Goal: Task Accomplishment & Management: Manage account settings

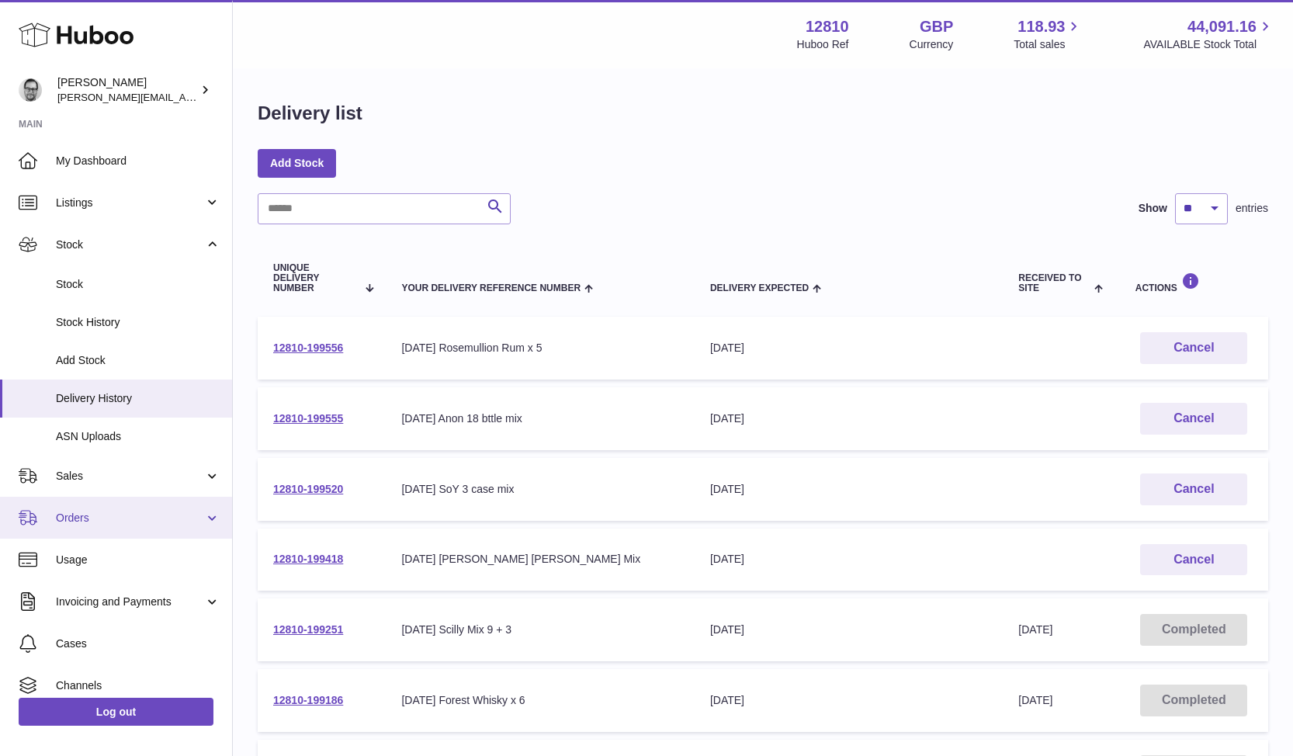
click at [77, 517] on span "Orders" at bounding box center [130, 518] width 148 height 15
click at [71, 517] on span "Orders" at bounding box center [130, 518] width 148 height 15
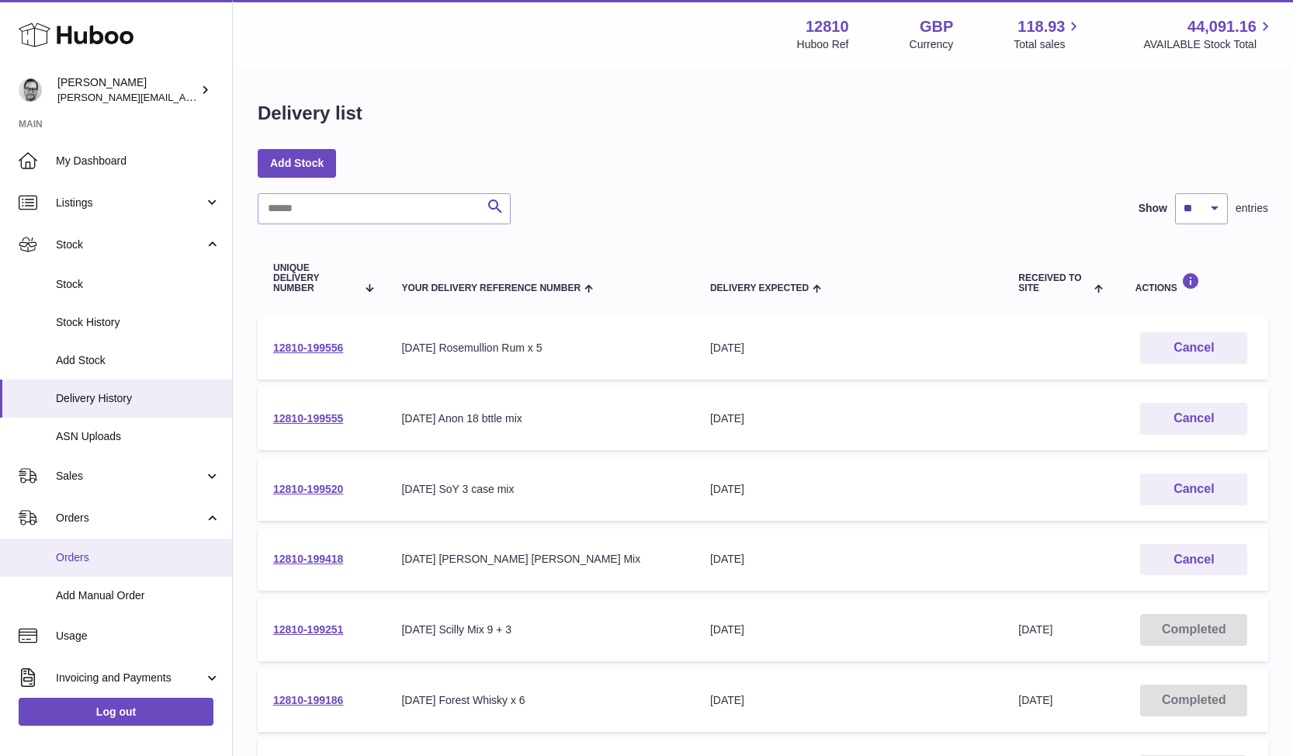
click at [83, 555] on span "Orders" at bounding box center [138, 557] width 165 height 15
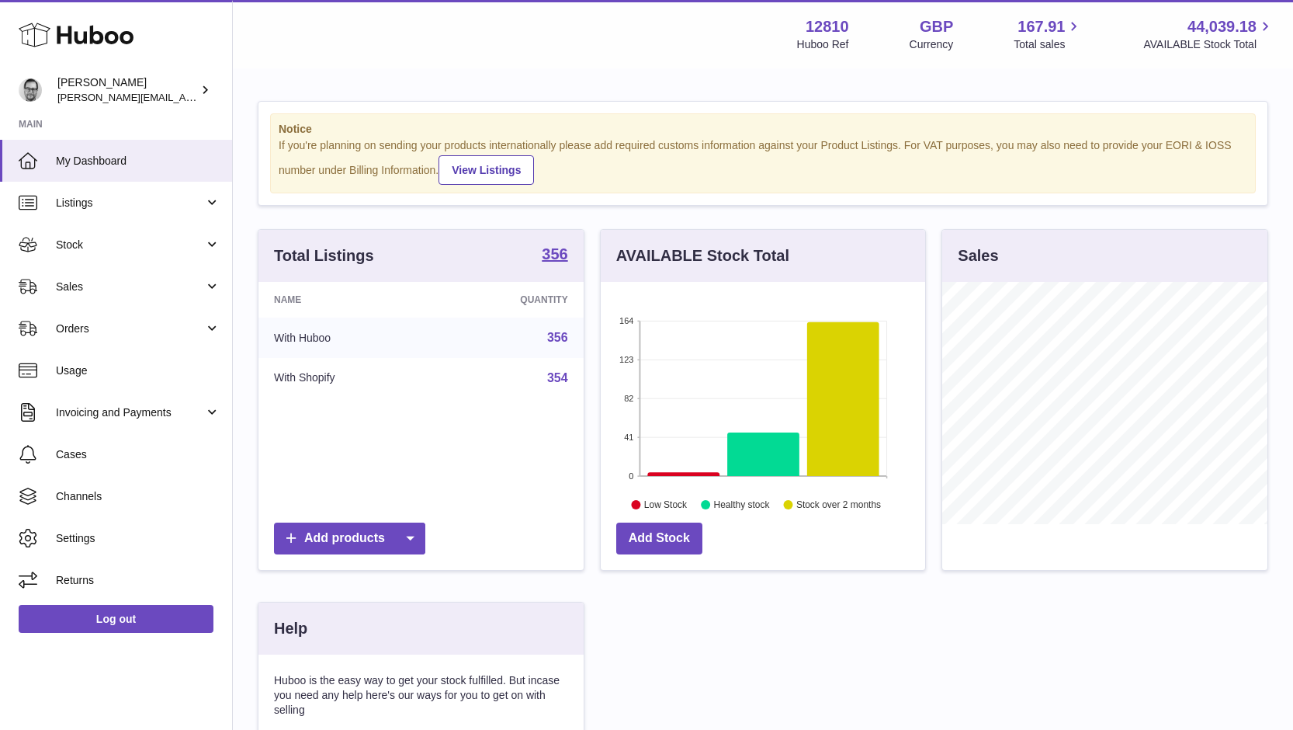
scroll to position [242, 324]
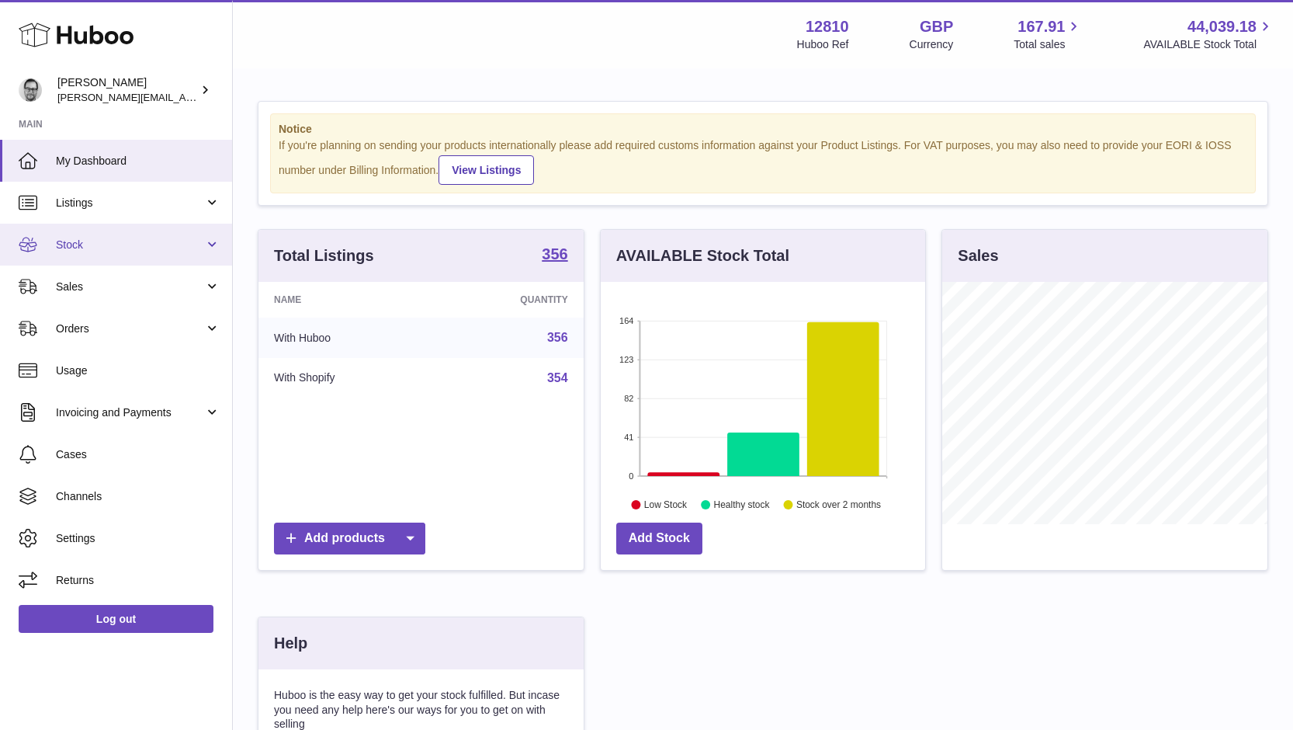
click at [79, 245] on span "Stock" at bounding box center [130, 244] width 148 height 15
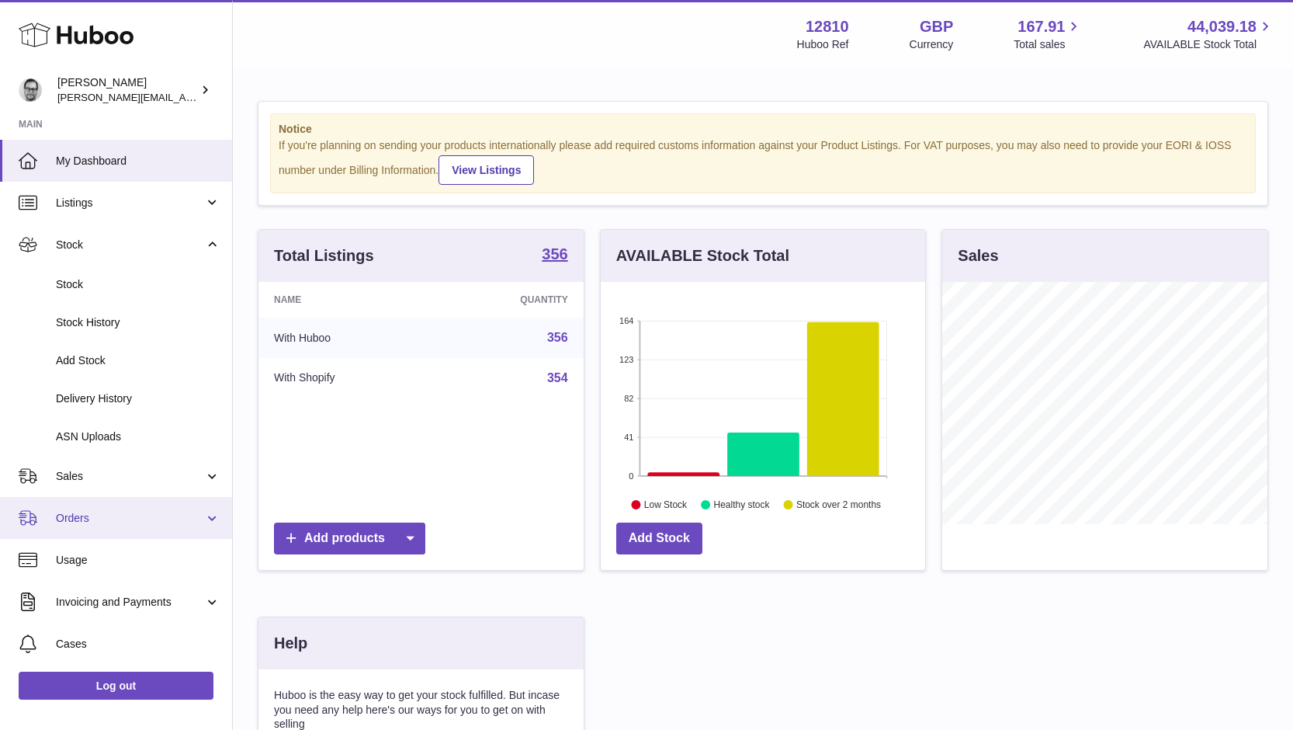
click at [93, 516] on span "Orders" at bounding box center [130, 518] width 148 height 15
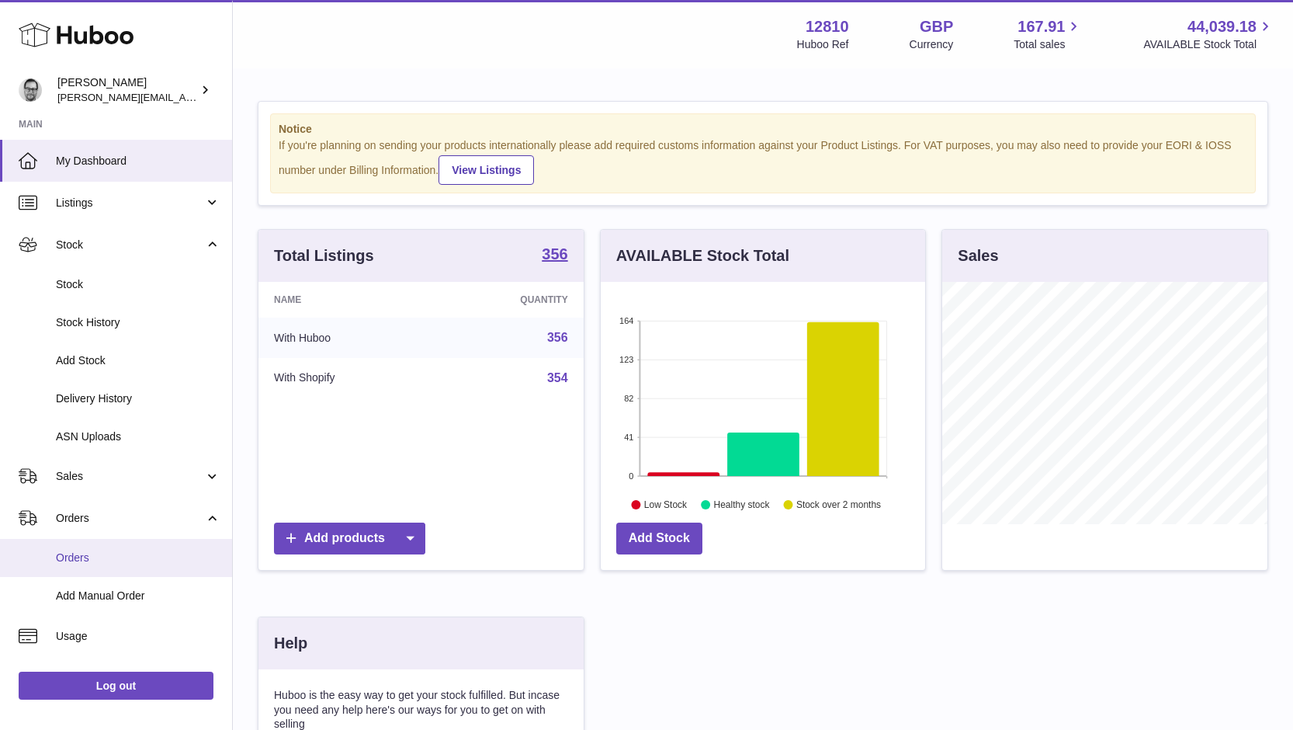
click at [62, 555] on span "Orders" at bounding box center [138, 557] width 165 height 15
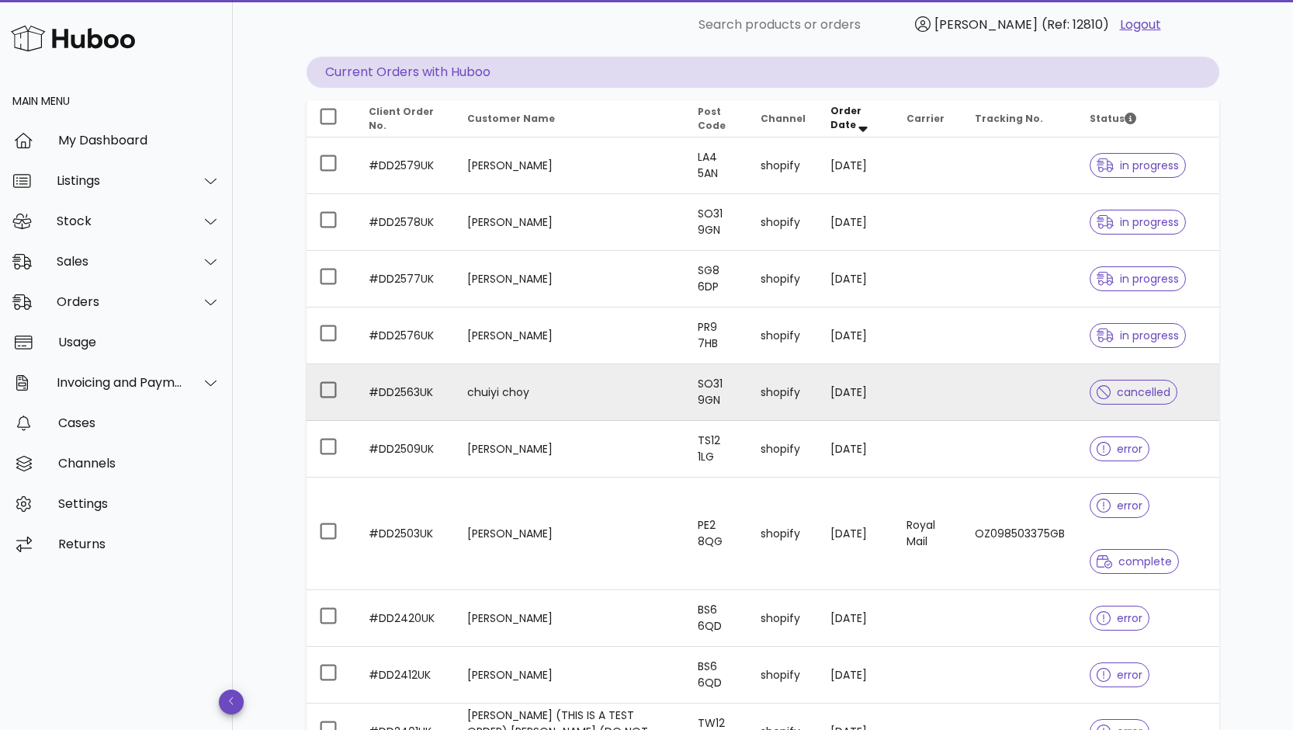
scroll to position [146, 0]
click at [560, 387] on td "chuiyi choy" at bounding box center [570, 393] width 231 height 57
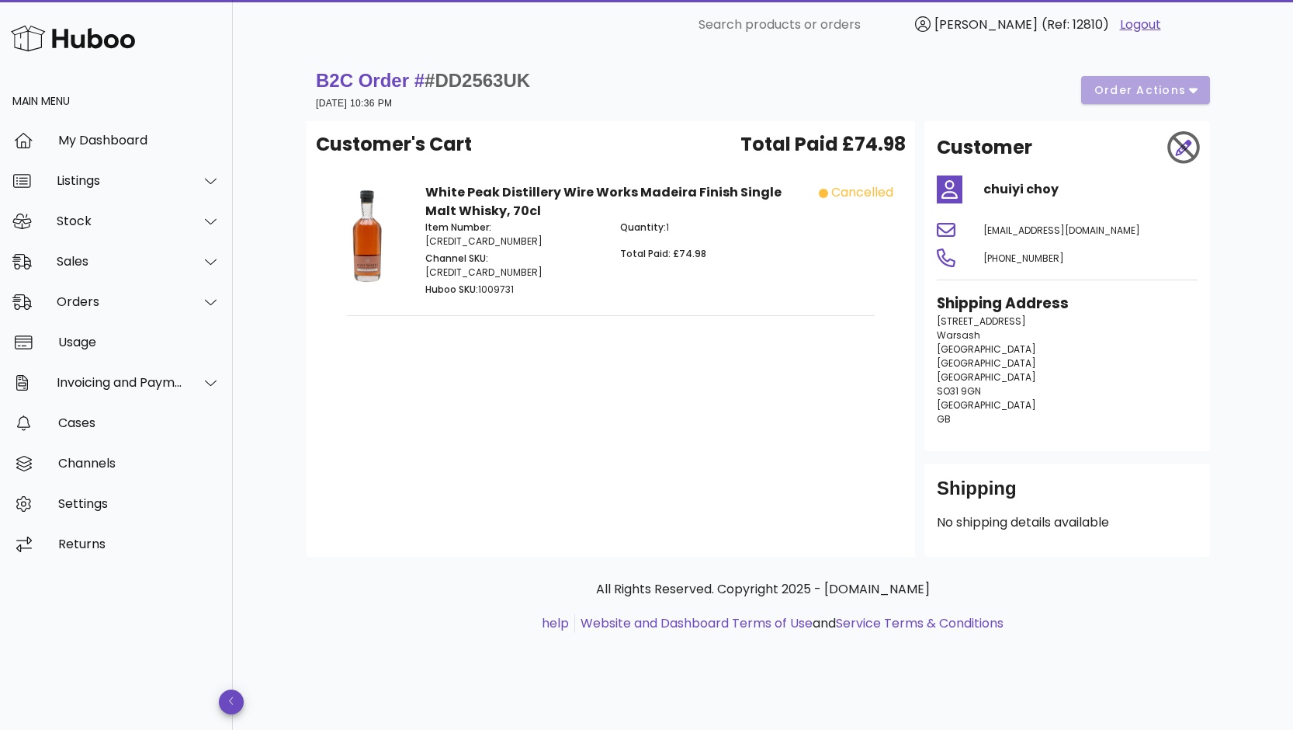
scroll to position [146, 0]
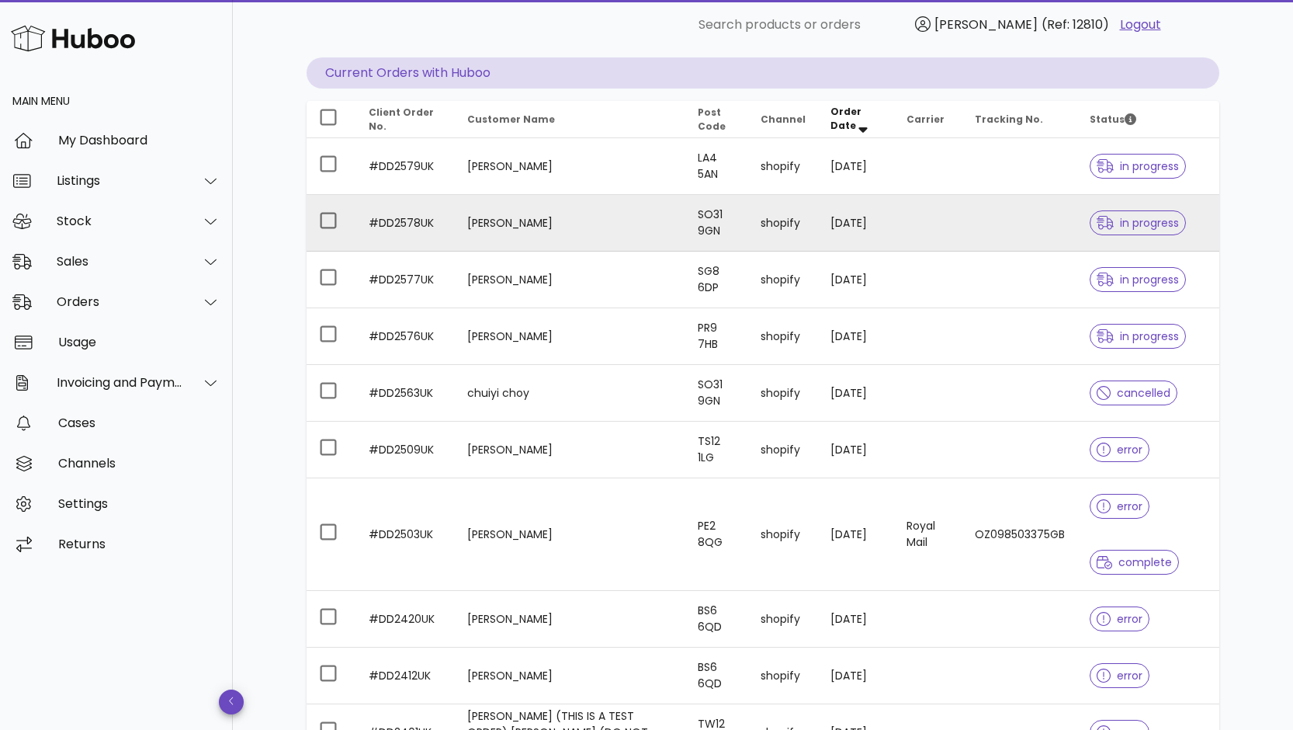
click at [616, 222] on td "Chuiyi Choy" at bounding box center [570, 223] width 231 height 57
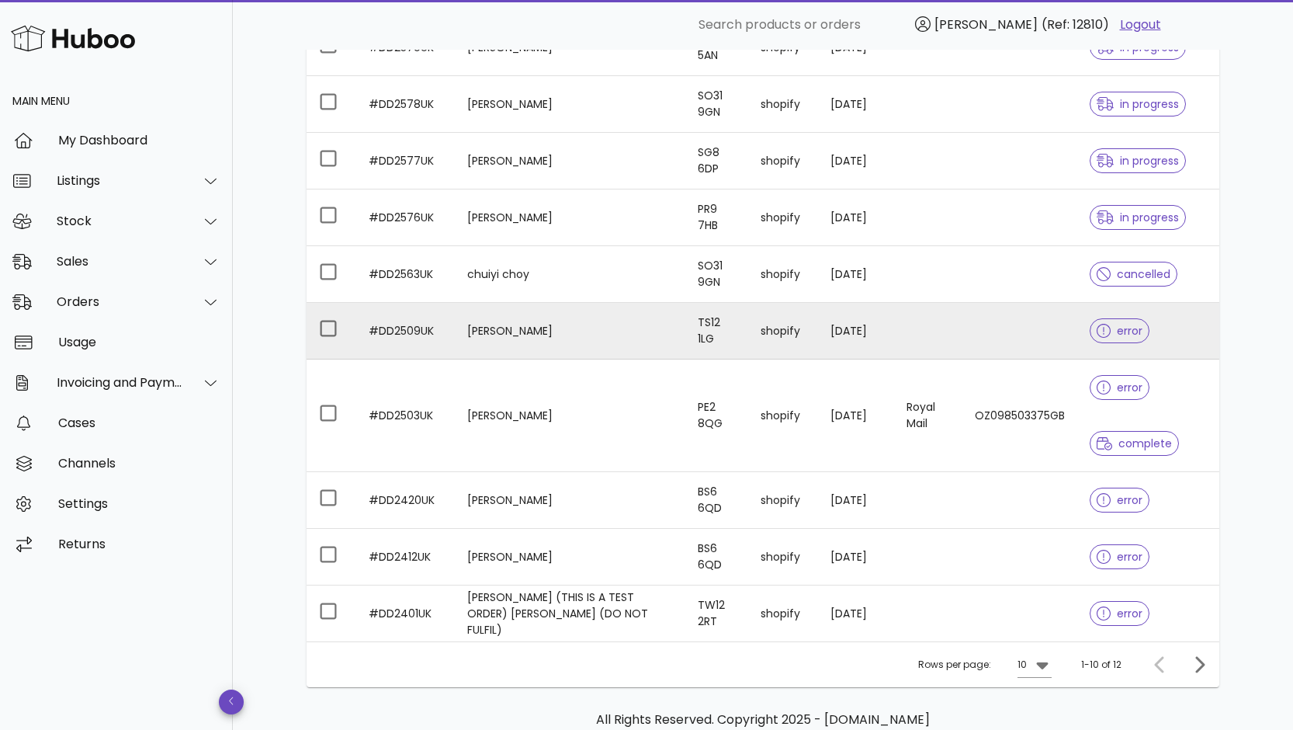
scroll to position [269, 0]
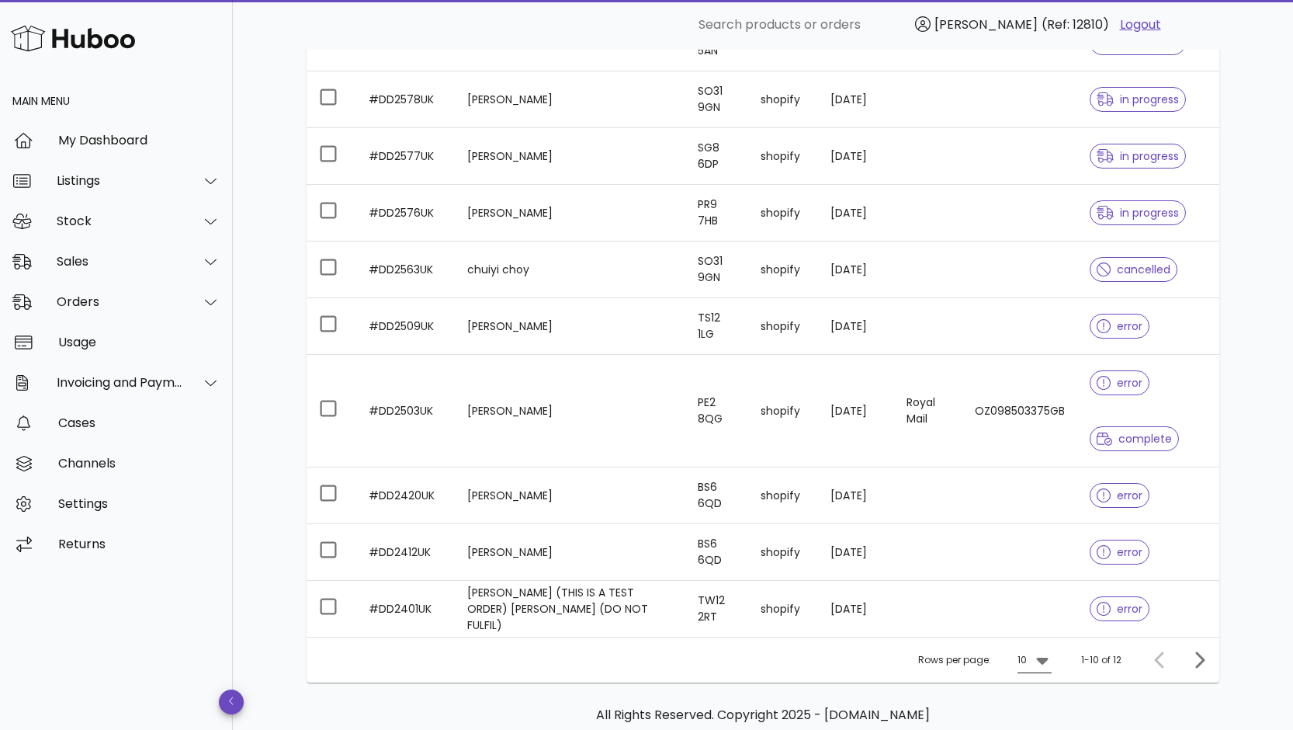
click at [1049, 666] on icon at bounding box center [1042, 659] width 19 height 19
click at [1035, 695] on div "50" at bounding box center [1039, 695] width 16 height 15
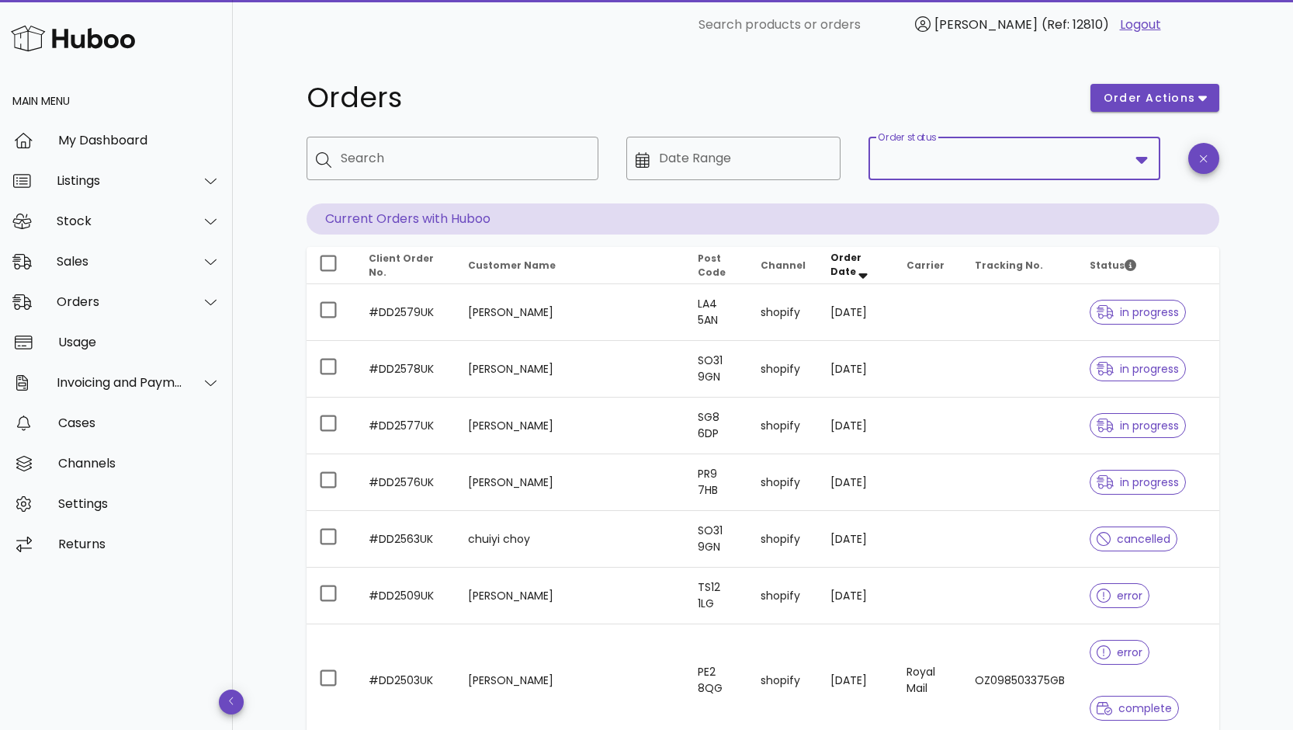
click at [923, 161] on input "Order status" at bounding box center [1003, 158] width 251 height 25
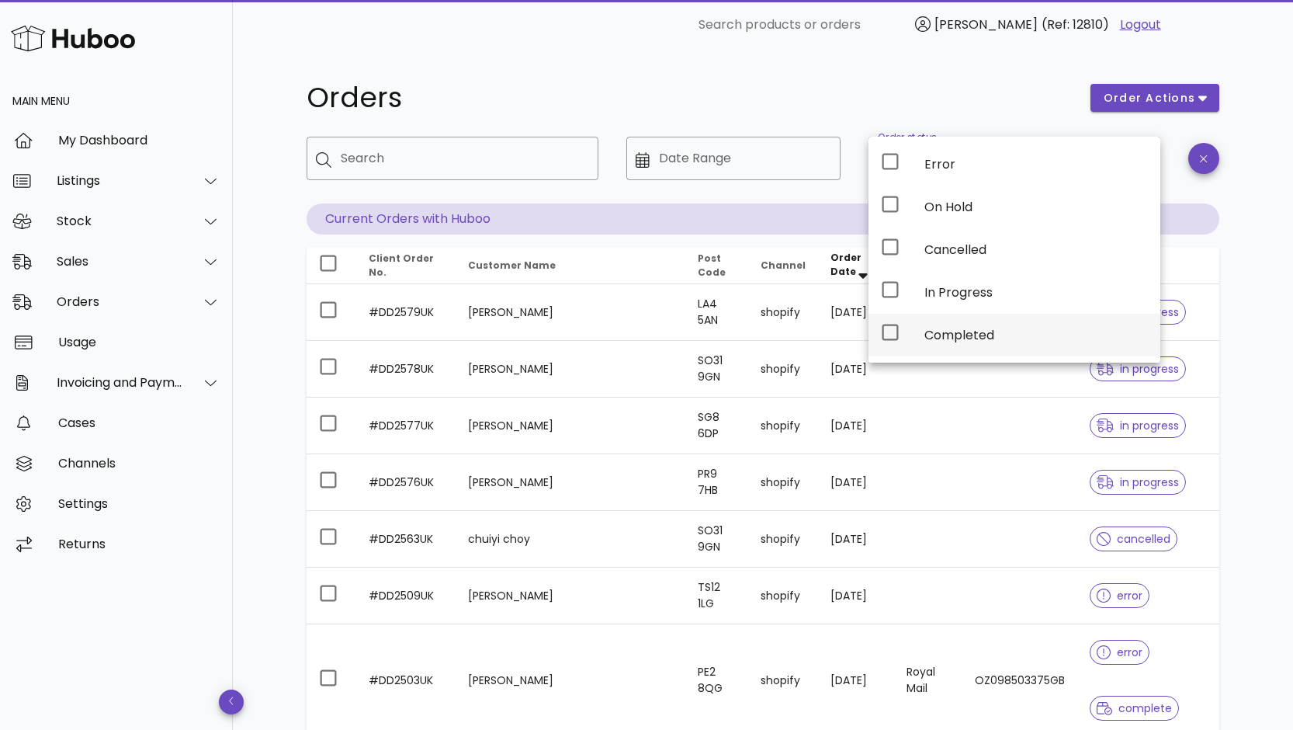
click at [895, 333] on icon at bounding box center [890, 332] width 19 height 19
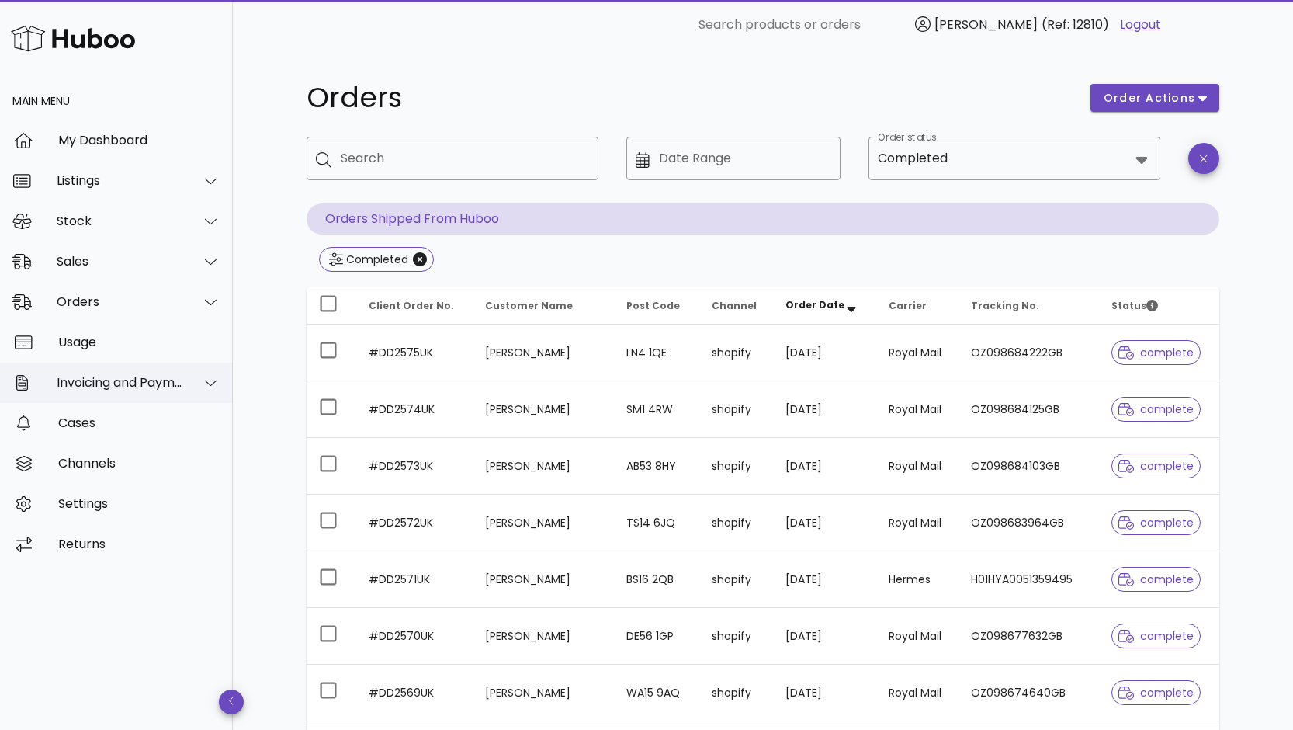
click at [87, 382] on div "Invoicing and Payments" at bounding box center [120, 382] width 127 height 15
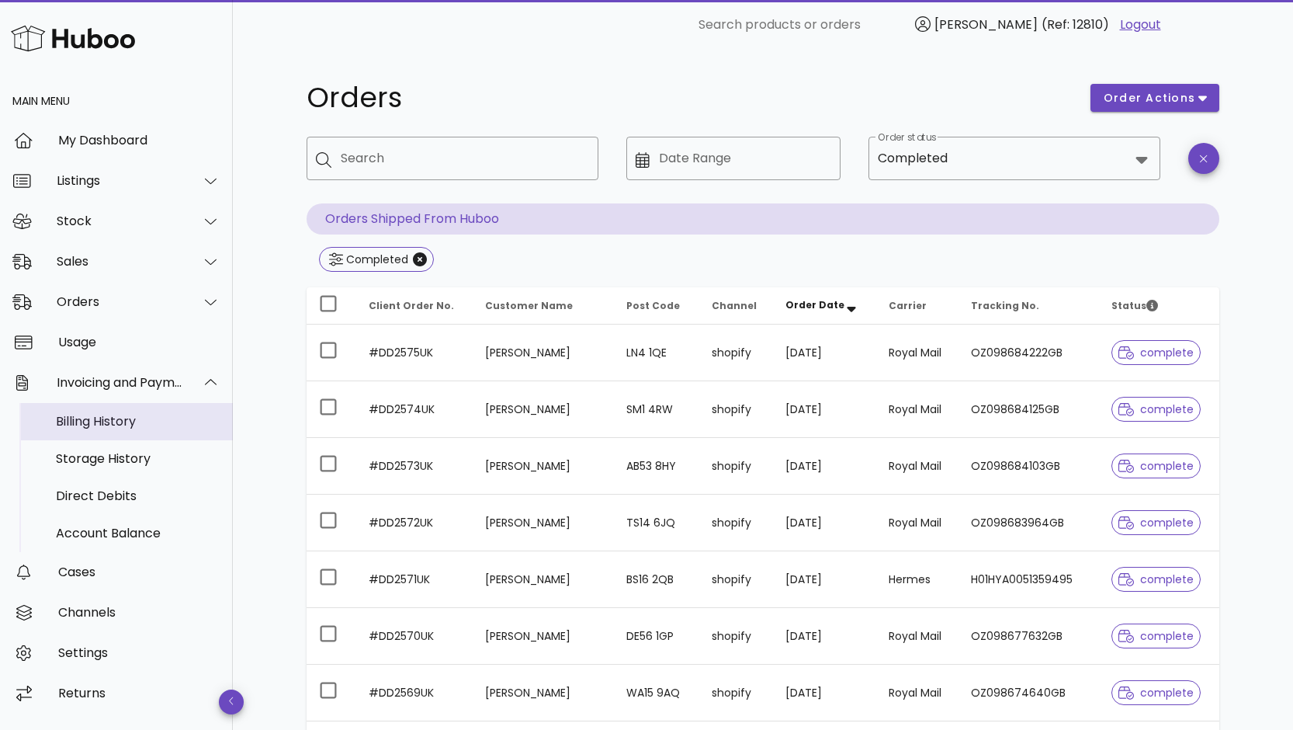
click at [95, 423] on div "Billing History" at bounding box center [138, 421] width 165 height 15
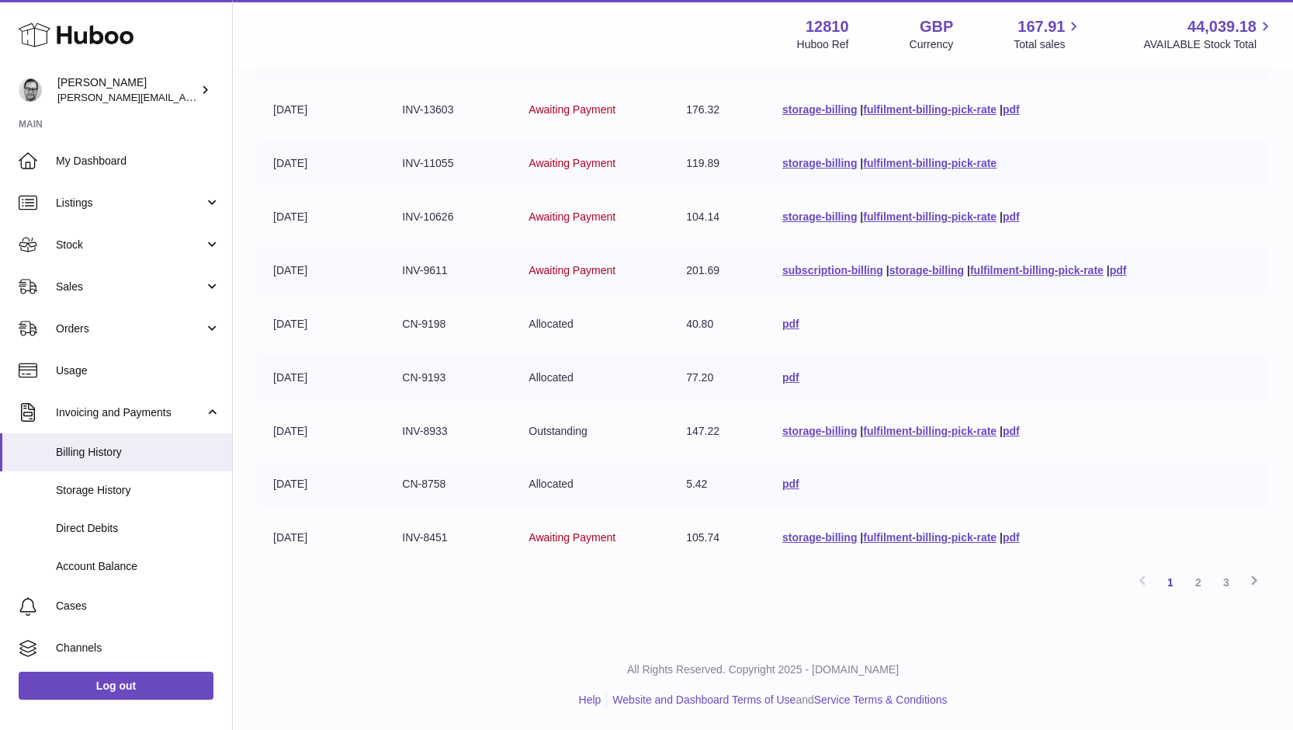
scroll to position [280, 0]
click at [1201, 583] on link "2" at bounding box center [1198, 581] width 28 height 28
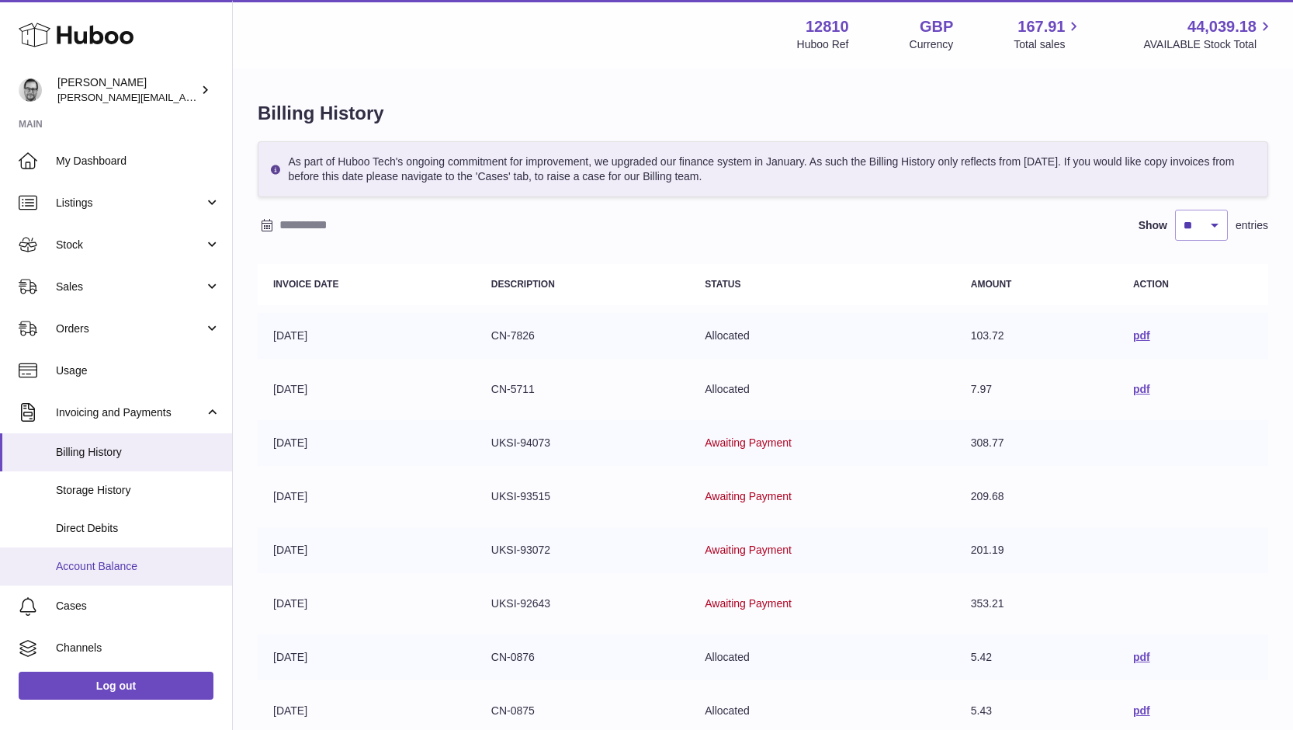
click at [107, 560] on span "Account Balance" at bounding box center [138, 566] width 165 height 15
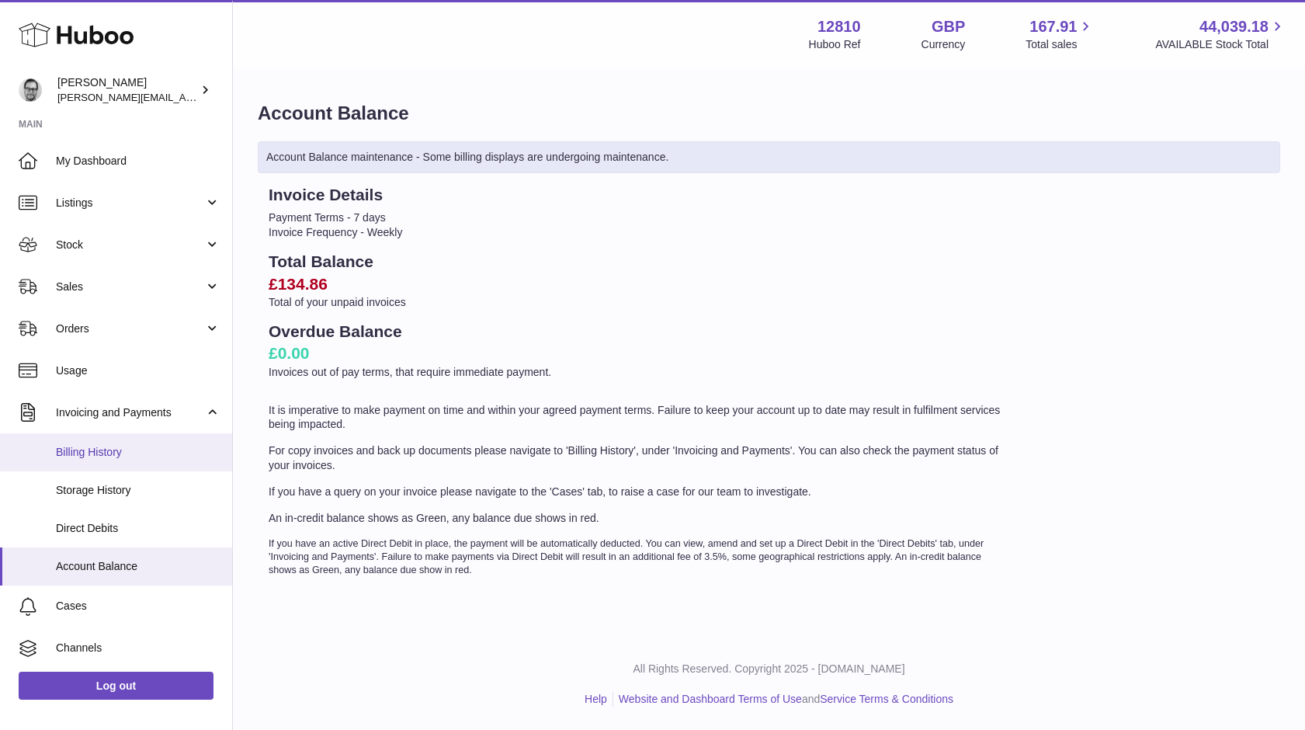
click at [93, 449] on span "Billing History" at bounding box center [138, 452] width 165 height 15
